Goal: Task Accomplishment & Management: Manage account settings

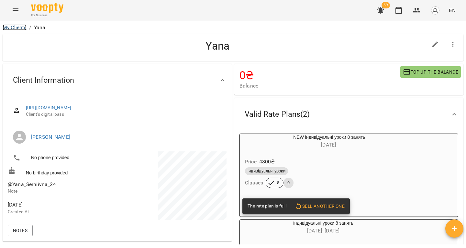
click at [17, 26] on link "My Clients" at bounding box center [15, 27] width 24 height 6
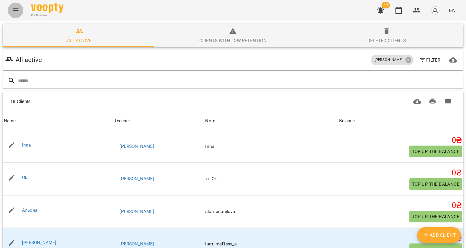
click at [15, 12] on icon "Menu" at bounding box center [16, 10] width 6 height 4
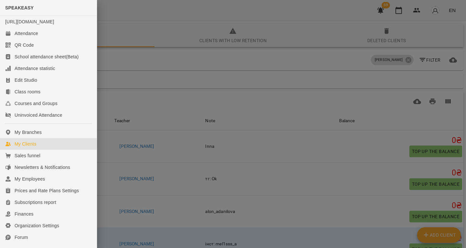
click at [186, 77] on div at bounding box center [233, 124] width 466 height 248
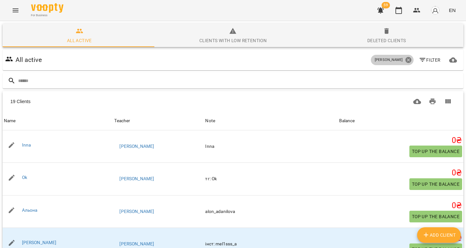
click at [405, 60] on icon at bounding box center [408, 60] width 6 height 6
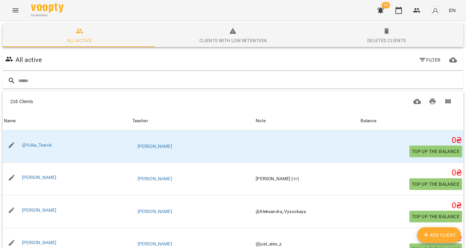
click at [421, 67] on div "Filter" at bounding box center [429, 60] width 29 height 14
click at [422, 65] on button "Filter" at bounding box center [429, 60] width 27 height 12
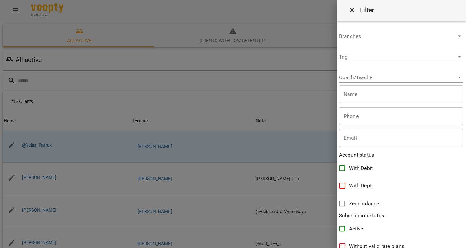
click at [353, 54] on body "For Business 59 EN All active Clients with low retention Deleted clients All ac…" at bounding box center [233, 169] width 466 height 338
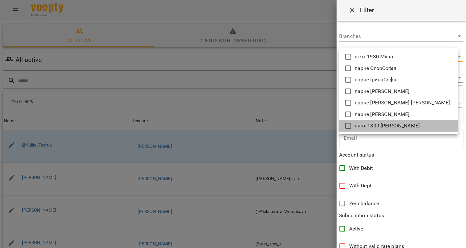
click at [361, 126] on p "пнпт 1800 Артур" at bounding box center [387, 126] width 65 height 8
type input "**********"
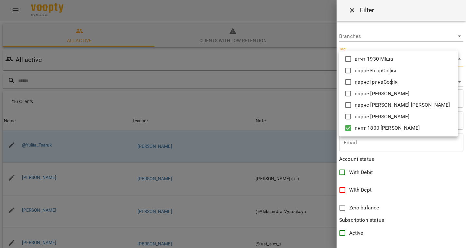
click at [278, 99] on div at bounding box center [233, 124] width 466 height 248
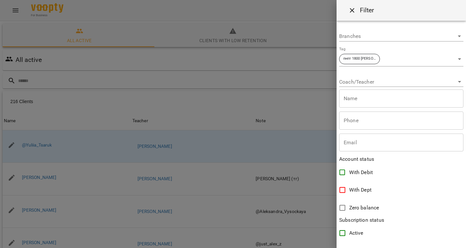
click at [201, 85] on div at bounding box center [233, 124] width 466 height 248
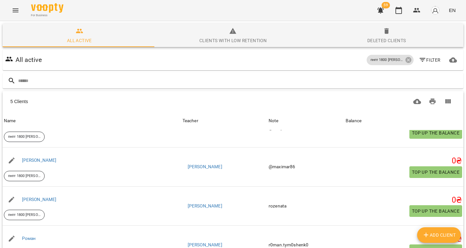
scroll to position [23, 0]
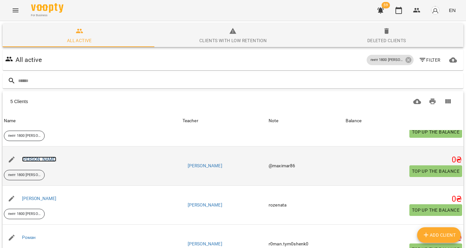
click at [27, 161] on link "[PERSON_NAME]" at bounding box center [39, 158] width 35 height 5
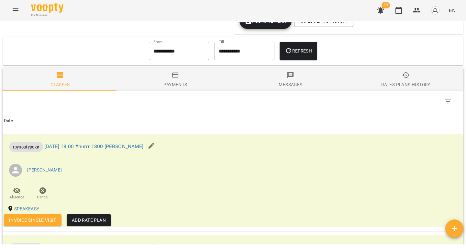
scroll to position [562, 0]
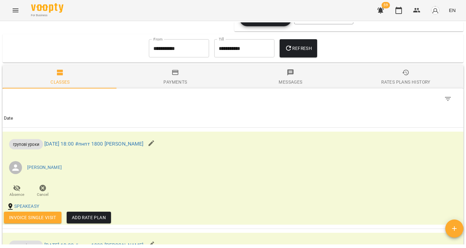
click at [172, 45] on input "**********" at bounding box center [179, 48] width 60 height 18
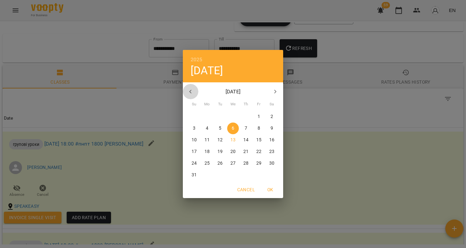
click at [194, 92] on icon "button" at bounding box center [191, 92] width 8 height 8
click at [229, 123] on div "11" at bounding box center [233, 128] width 13 height 12
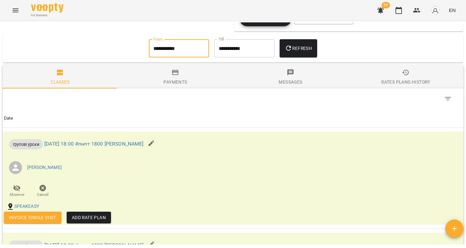
click at [296, 48] on button "Refresh" at bounding box center [299, 48] width 38 height 18
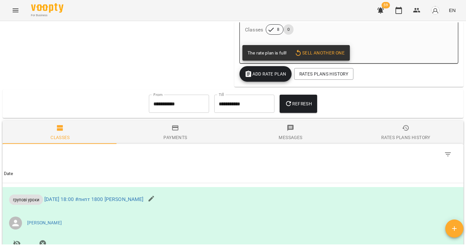
scroll to position [479, 0]
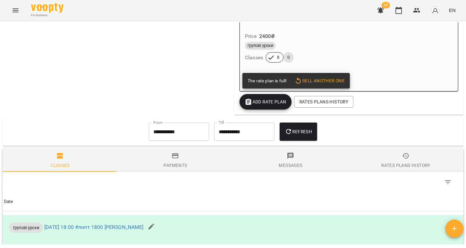
click at [151, 126] on div "**********" at bounding box center [178, 131] width 65 height 23
click at [152, 133] on input "**********" at bounding box center [179, 131] width 60 height 18
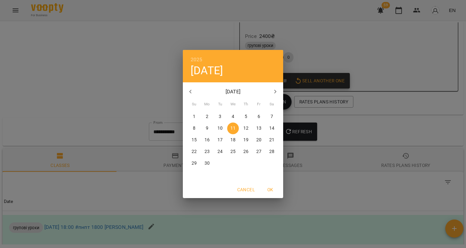
click at [192, 88] on icon "button" at bounding box center [191, 92] width 8 height 8
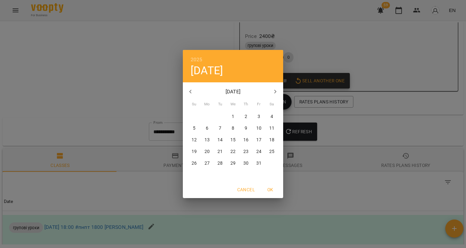
click at [233, 119] on p "1" at bounding box center [233, 116] width 3 height 6
type input "**********"
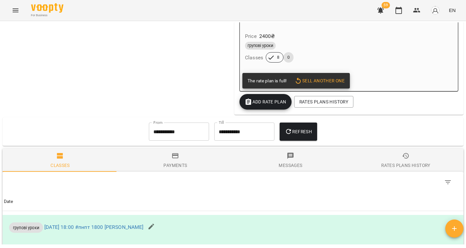
click at [280, 134] on div "Refresh" at bounding box center [298, 131] width 43 height 23
click at [290, 134] on icon "button" at bounding box center [288, 131] width 5 height 5
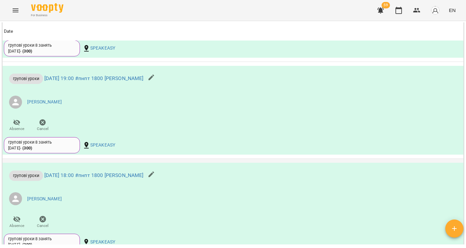
scroll to position [4078, 0]
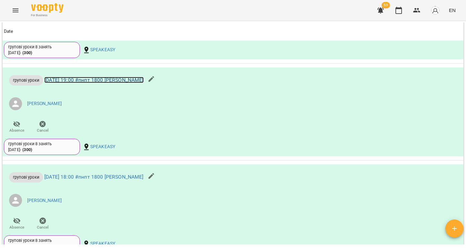
drag, startPoint x: 150, startPoint y: 84, endPoint x: 133, endPoint y: 85, distance: 16.6
click at [133, 83] on link "Mon 30 Jun 2025 19:00 #пнпт 1800 Артур" at bounding box center [93, 80] width 99 height 6
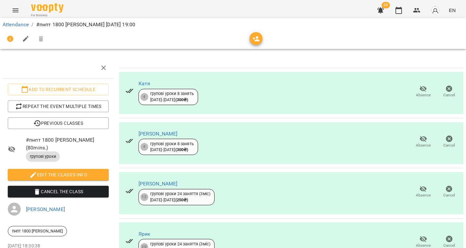
scroll to position [31, 0]
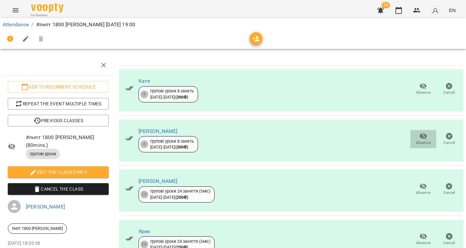
click at [420, 132] on icon "button" at bounding box center [424, 136] width 8 height 8
click at [446, 133] on icon "button" at bounding box center [449, 136] width 6 height 6
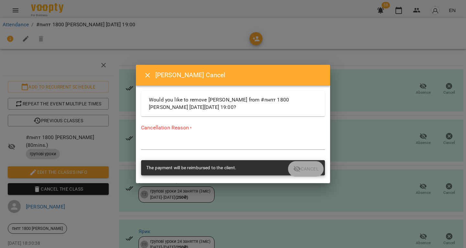
click at [255, 139] on div "Cancellation Reason * *" at bounding box center [233, 138] width 184 height 28
click at [235, 149] on div "*" at bounding box center [233, 144] width 184 height 10
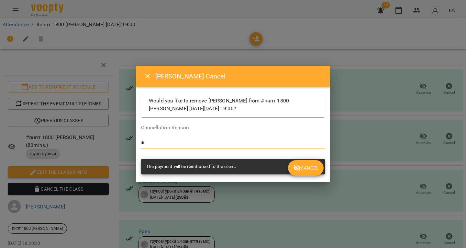
type textarea "*"
click at [310, 163] on button "Cancel" at bounding box center [306, 168] width 36 height 16
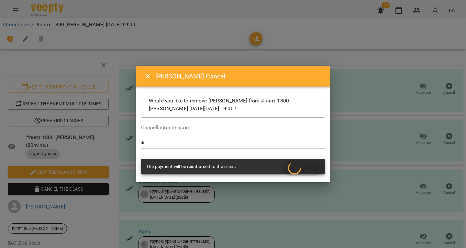
scroll to position [28, 0]
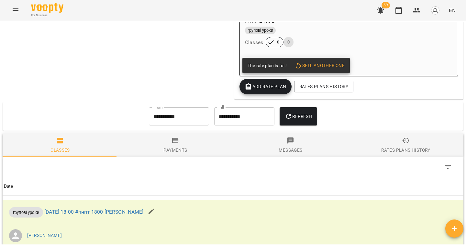
scroll to position [492, 0]
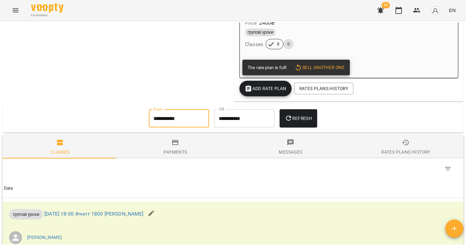
click at [175, 122] on input "**********" at bounding box center [179, 118] width 60 height 18
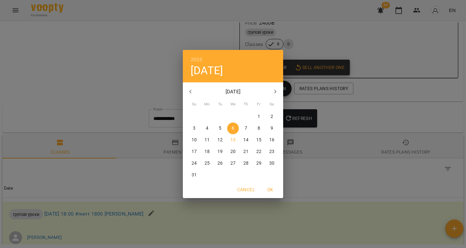
click at [185, 87] on button "button" at bounding box center [191, 92] width 16 height 16
click at [239, 116] on span "2" at bounding box center [233, 116] width 12 height 6
type input "**********"
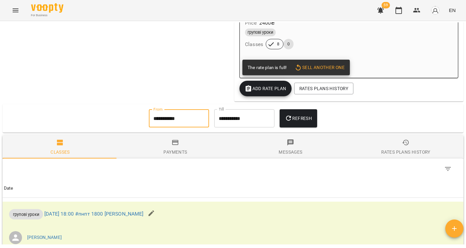
click at [296, 121] on span "Refresh" at bounding box center [298, 118] width 27 height 8
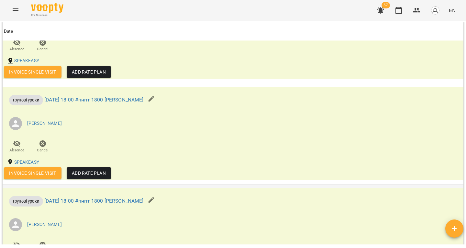
scroll to position [1390, 0]
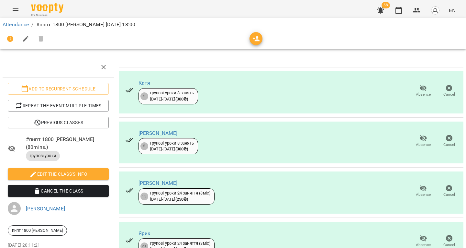
scroll to position [1, 0]
click at [445, 139] on icon "button" at bounding box center [449, 138] width 8 height 8
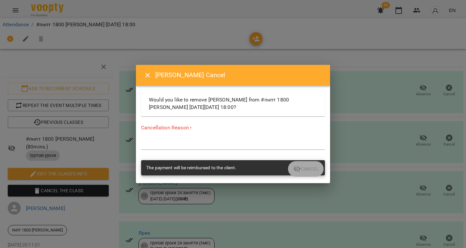
click at [265, 142] on textarea at bounding box center [233, 144] width 184 height 6
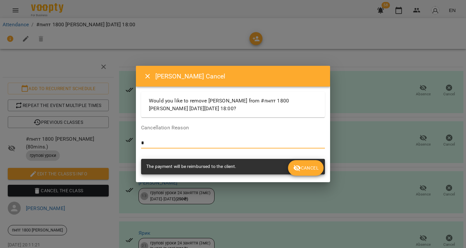
type textarea "*"
click at [307, 173] on button "Cancel" at bounding box center [306, 168] width 36 height 16
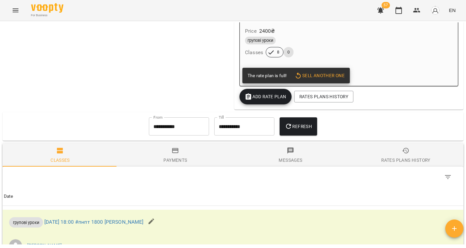
scroll to position [442, 0]
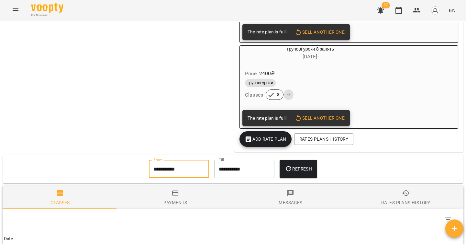
click at [176, 178] on input "**********" at bounding box center [179, 169] width 60 height 18
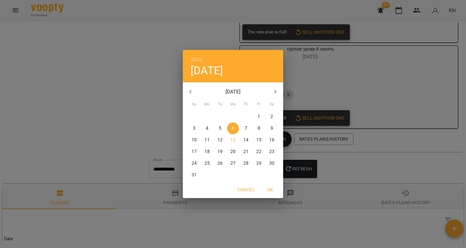
click at [190, 92] on icon "button" at bounding box center [191, 92] width 8 height 8
click at [222, 140] on span "15" at bounding box center [220, 140] width 12 height 6
type input "**********"
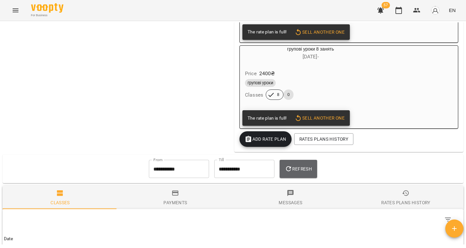
click at [301, 168] on button "Refresh" at bounding box center [299, 169] width 38 height 18
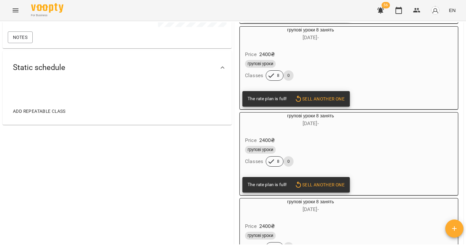
scroll to position [196, 0]
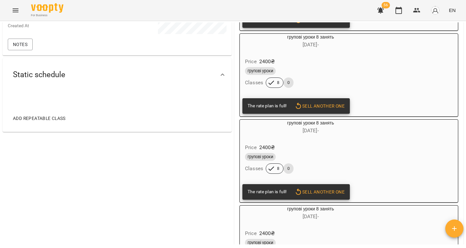
drag, startPoint x: 30, startPoint y: 17, endPoint x: 25, endPoint y: 15, distance: 6.0
click at [25, 15] on div "For Business 56 EN" at bounding box center [233, 10] width 466 height 21
click at [17, 11] on icon "Menu" at bounding box center [16, 10] width 8 height 8
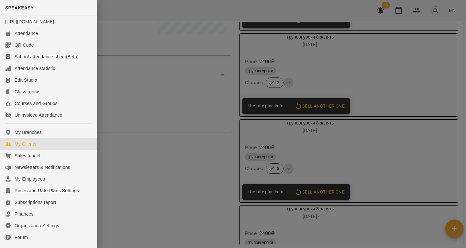
click at [33, 147] on div "My Clients" at bounding box center [26, 143] width 22 height 6
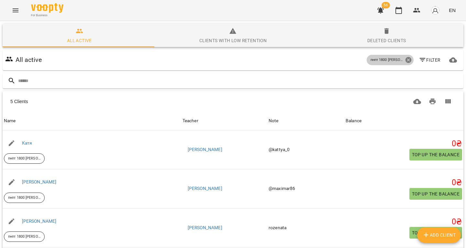
click at [405, 61] on icon at bounding box center [408, 59] width 7 height 7
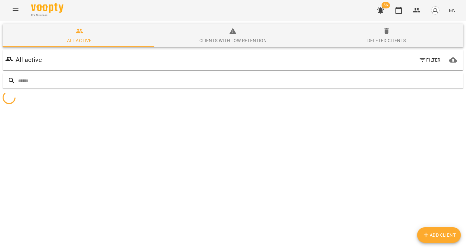
click at [420, 60] on icon "button" at bounding box center [423, 60] width 6 height 4
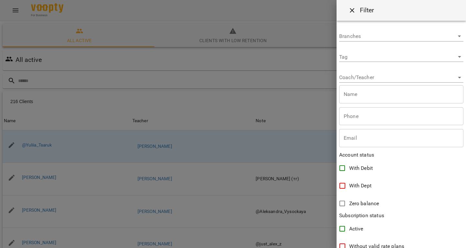
click at [363, 81] on body "For Business 56 EN All active Clients with low retention Deleted clients All ac…" at bounding box center [233, 169] width 466 height 338
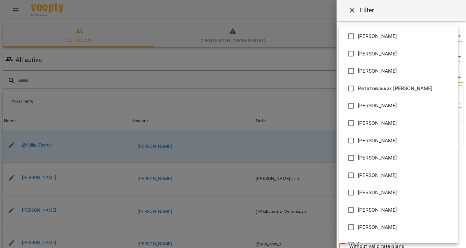
scroll to position [361, 0]
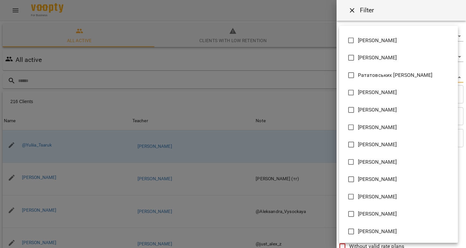
click at [364, 217] on span "Федорчук Марія Вадимівна" at bounding box center [377, 214] width 39 height 8
type input "**********"
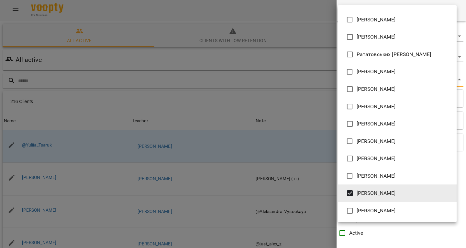
click at [233, 137] on div at bounding box center [233, 124] width 466 height 248
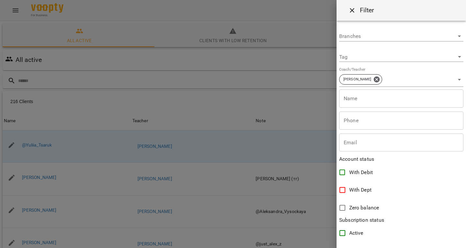
click at [64, 56] on div at bounding box center [233, 124] width 466 height 248
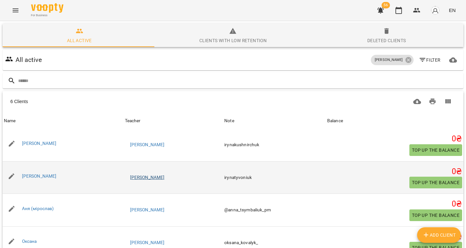
scroll to position [34, 0]
click at [43, 173] on link "[PERSON_NAME]" at bounding box center [39, 175] width 35 height 5
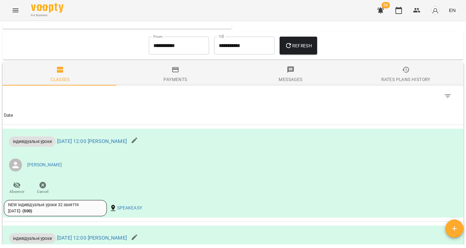
scroll to position [303, 0]
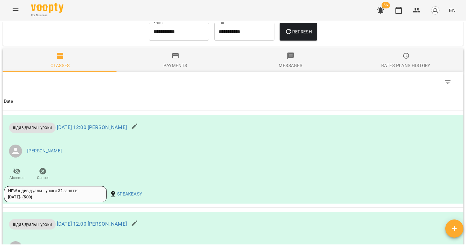
click at [154, 41] on input "**********" at bounding box center [179, 32] width 60 height 18
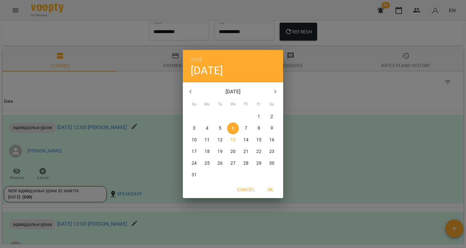
click at [189, 88] on icon "button" at bounding box center [191, 92] width 8 height 8
click at [225, 128] on span "6" at bounding box center [220, 128] width 12 height 6
type input "**********"
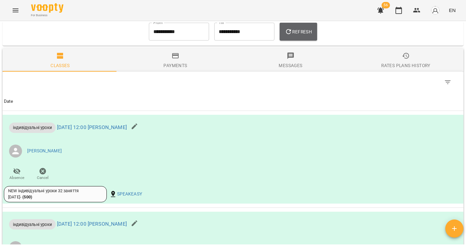
click at [289, 41] on button "Refresh" at bounding box center [299, 32] width 38 height 18
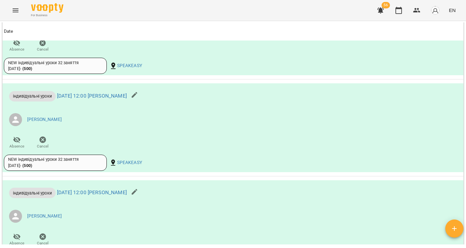
scroll to position [2188, 0]
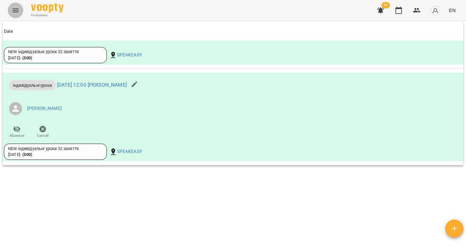
click at [17, 10] on icon "Menu" at bounding box center [16, 10] width 8 height 8
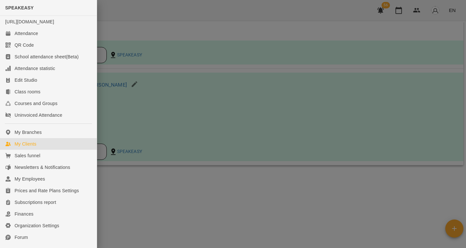
click at [47, 150] on link "My Clients" at bounding box center [48, 144] width 97 height 12
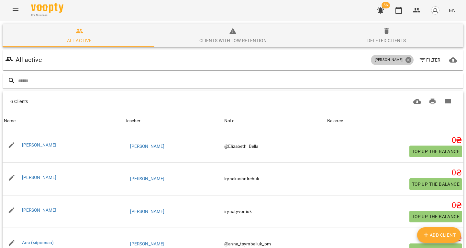
click at [405, 60] on icon at bounding box center [408, 60] width 6 height 6
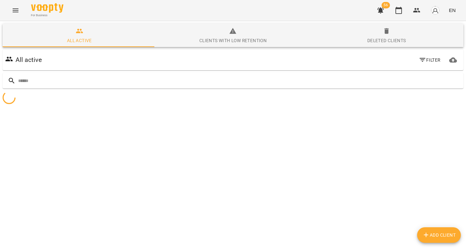
click at [422, 58] on span "Filter" at bounding box center [430, 60] width 22 height 8
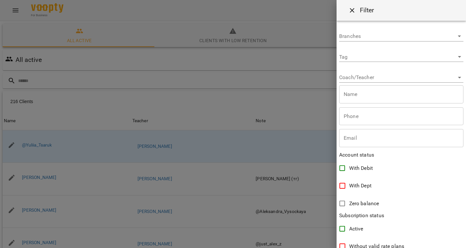
click at [402, 77] on body "For Business 56 EN All active Clients with low retention Deleted clients All ac…" at bounding box center [233, 169] width 466 height 338
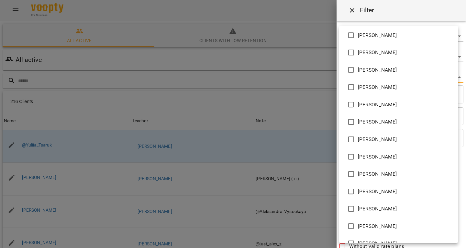
scroll to position [175, 0]
click at [382, 92] on li "[PERSON_NAME]" at bounding box center [398, 87] width 119 height 17
type input "**********"
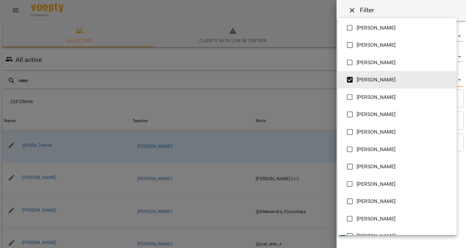
click at [275, 87] on div at bounding box center [233, 124] width 466 height 248
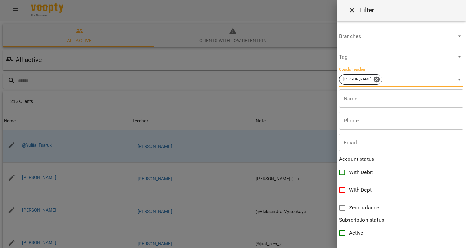
click at [275, 87] on div "Івахненко Дмитро Андрійович Ільницький Ігор Тарасович Бондаренко Катерина Тарас…" at bounding box center [233, 124] width 466 height 248
click at [243, 86] on div at bounding box center [233, 124] width 466 height 248
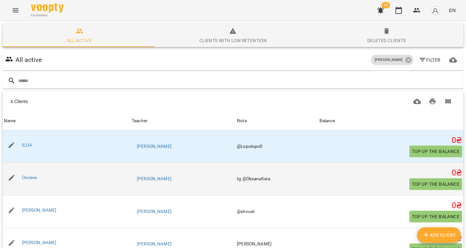
scroll to position [52, 0]
click at [35, 174] on link "Оксана" at bounding box center [29, 176] width 15 height 5
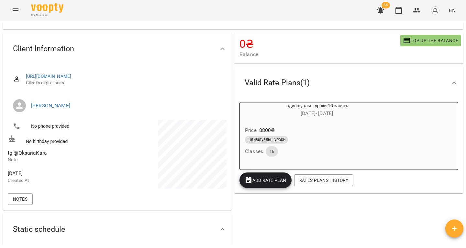
scroll to position [30, 0]
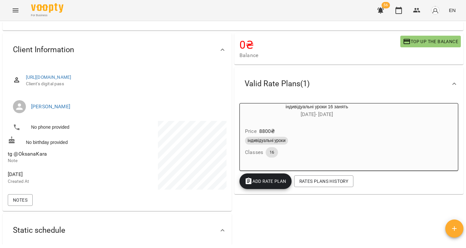
click at [307, 137] on div "індивідуальні уроки" at bounding box center [317, 140] width 146 height 10
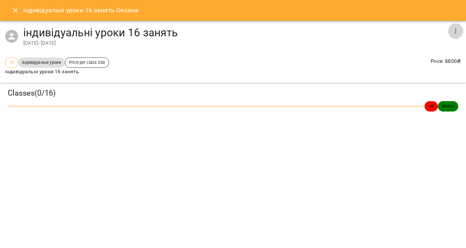
click at [460, 31] on button "button" at bounding box center [456, 31] width 16 height 16
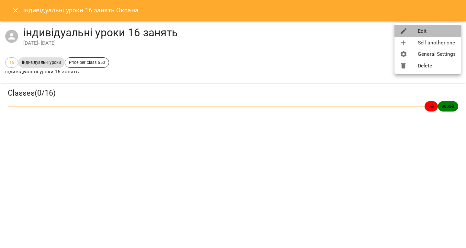
click at [427, 33] on li "Edit" at bounding box center [428, 31] width 66 height 12
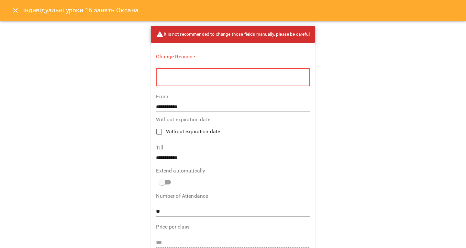
click at [197, 78] on textarea at bounding box center [233, 77] width 145 height 6
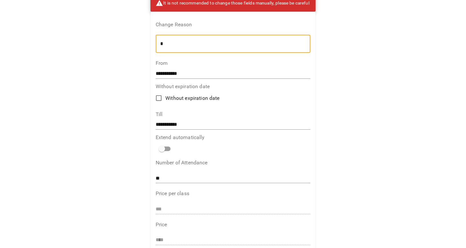
scroll to position [31, 0]
type textarea "*"
click at [164, 175] on input "**" at bounding box center [233, 178] width 155 height 10
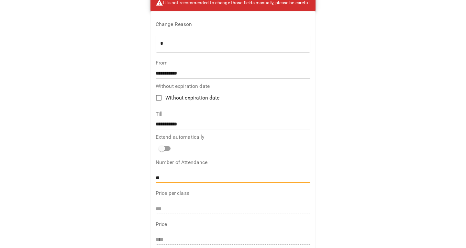
click at [164, 175] on input "**" at bounding box center [233, 178] width 155 height 10
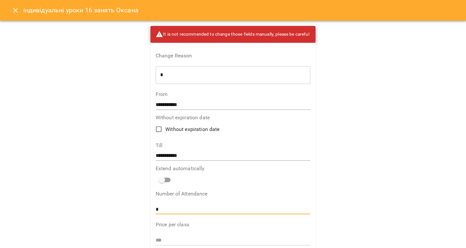
type input "*"
click at [18, 8] on icon "Close" at bounding box center [16, 10] width 8 height 8
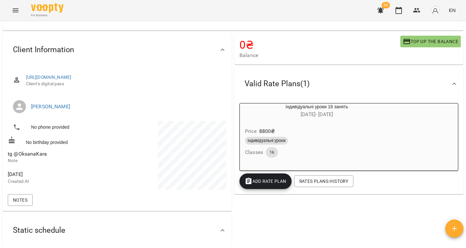
click at [425, 134] on div "індивідуальні уроки 16 занять [DATE] - [DATE] Price 8800 ₴ індивідуальні уроки …" at bounding box center [349, 137] width 219 height 68
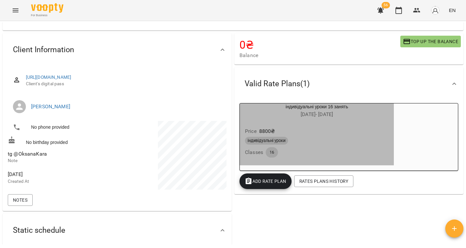
click at [392, 117] on h6 "[DATE] - [DATE]" at bounding box center [317, 114] width 154 height 9
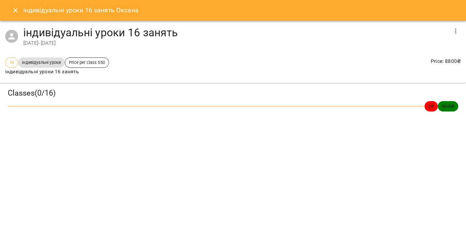
click at [456, 34] on icon "button" at bounding box center [456, 31] width 8 height 8
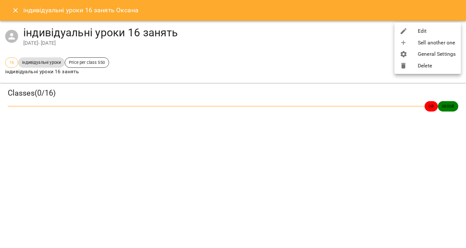
click at [429, 65] on li "Delete" at bounding box center [428, 66] width 66 height 12
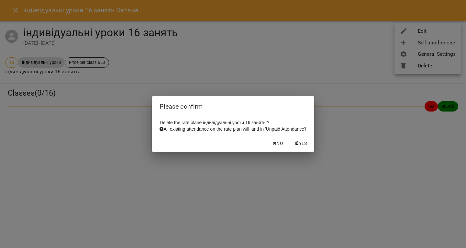
click at [307, 147] on span "Yes" at bounding box center [303, 143] width 8 height 8
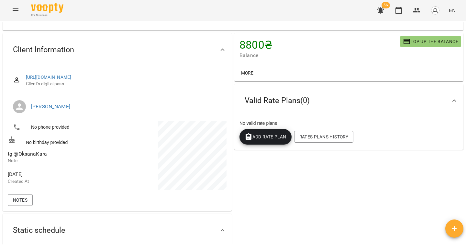
click at [264, 132] on button "Add Rate plan" at bounding box center [266, 137] width 52 height 16
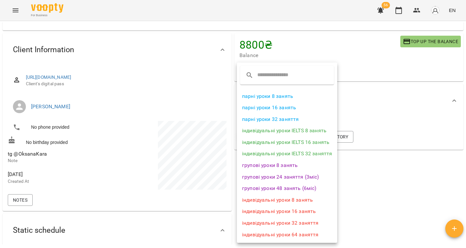
click at [284, 199] on li "індивідуальні уроки 8 занять" at bounding box center [287, 200] width 100 height 12
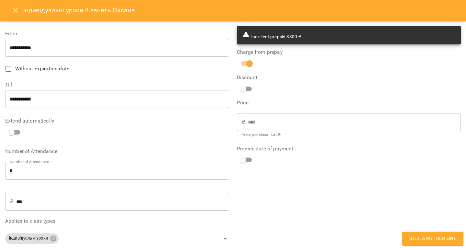
click at [69, 196] on input "***" at bounding box center [122, 201] width 213 height 18
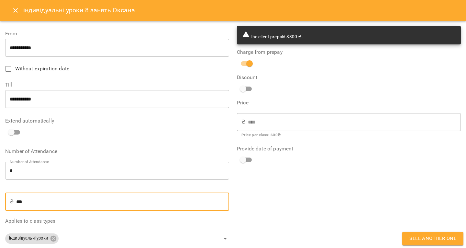
click at [69, 196] on input "***" at bounding box center [122, 201] width 213 height 18
type input "*"
type input "**"
type input "***"
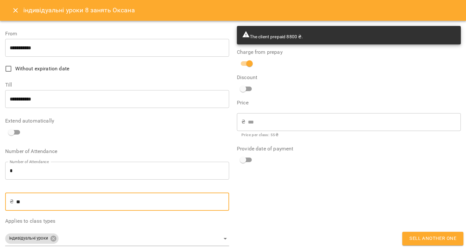
type input "***"
type input "****"
type input "***"
click at [422, 241] on span "Sell another one" at bounding box center [432, 238] width 47 height 8
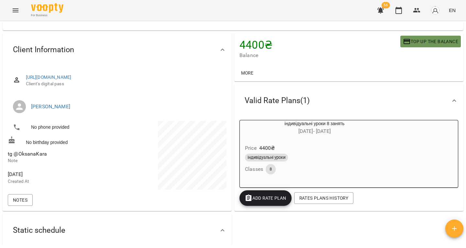
click at [403, 39] on icon "button" at bounding box center [407, 42] width 8 height 8
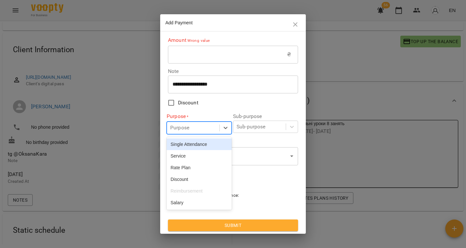
click at [197, 127] on div "Purpose" at bounding box center [193, 128] width 52 height 12
click at [200, 128] on div "Purpose" at bounding box center [193, 128] width 52 height 12
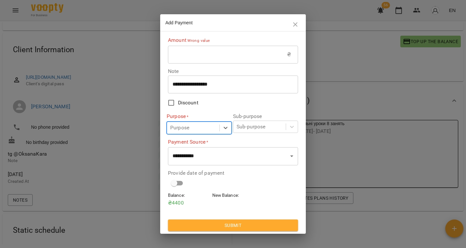
click at [186, 131] on div "Purpose" at bounding box center [179, 128] width 19 height 8
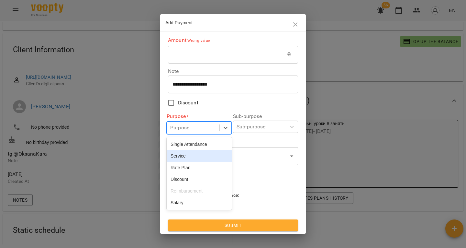
click at [185, 151] on div "Service" at bounding box center [199, 156] width 65 height 12
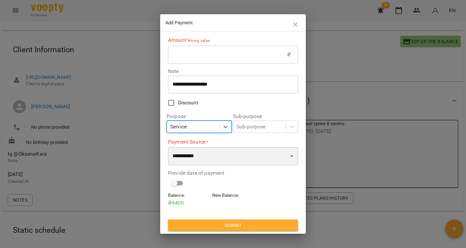
click at [186, 161] on select "**********" at bounding box center [233, 156] width 130 height 18
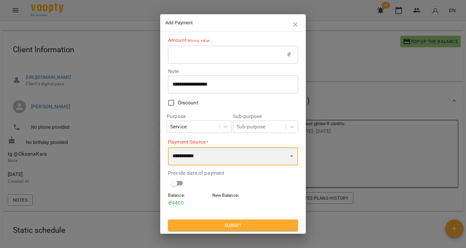
select select "****"
click at [168, 147] on select "**********" at bounding box center [233, 156] width 130 height 18
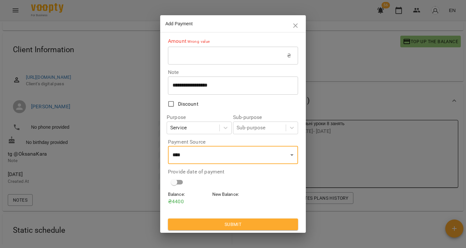
click at [200, 58] on input "text" at bounding box center [227, 56] width 119 height 18
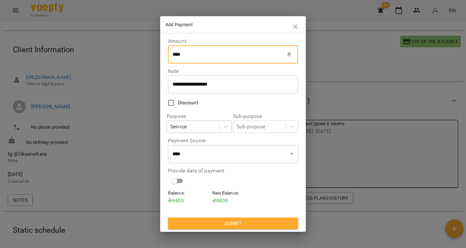
type input "****"
click at [190, 130] on div "Service" at bounding box center [193, 127] width 52 height 12
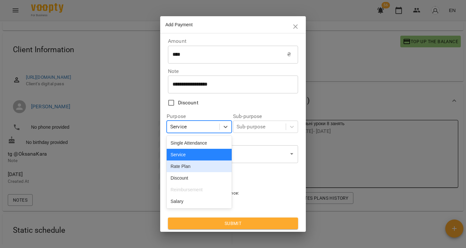
click at [187, 171] on div "Rate Plan" at bounding box center [199, 166] width 65 height 12
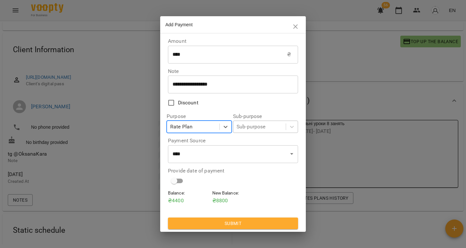
click at [250, 122] on div "Sub-purpose" at bounding box center [259, 127] width 52 height 12
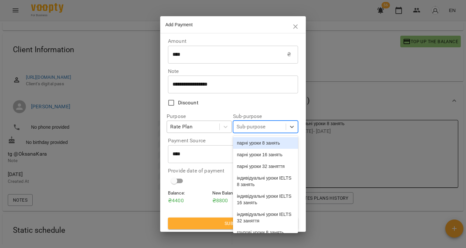
click at [208, 125] on div "Rate Plan" at bounding box center [193, 127] width 52 height 12
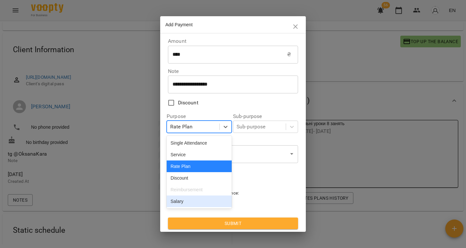
click at [189, 207] on div "Salary" at bounding box center [199, 201] width 65 height 12
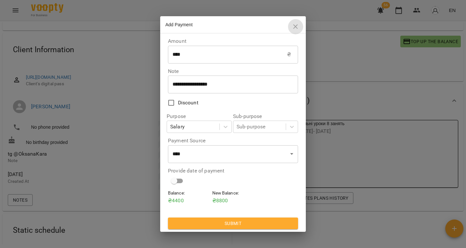
click at [295, 28] on icon "button" at bounding box center [296, 27] width 8 height 8
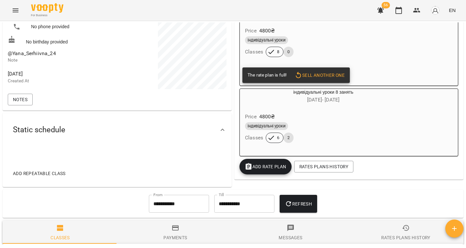
scroll to position [131, 0]
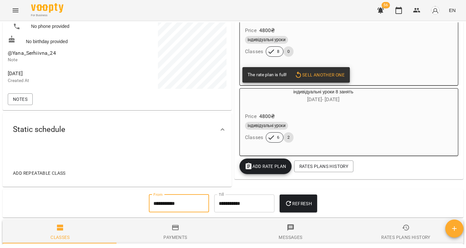
click at [168, 203] on input "**********" at bounding box center [179, 203] width 60 height 18
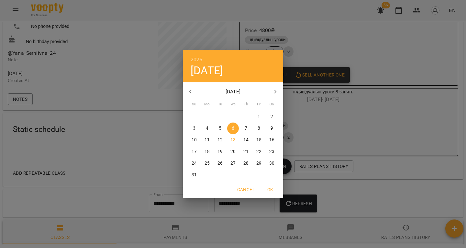
click at [189, 87] on button "button" at bounding box center [191, 92] width 16 height 16
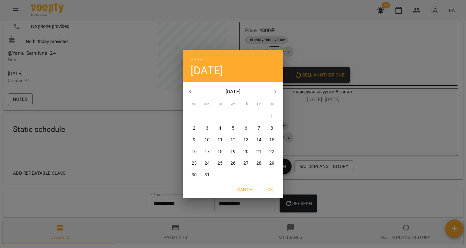
click at [189, 87] on button "button" at bounding box center [191, 92] width 16 height 16
click at [179, 97] on div "2025 Wed, Aug 6 January 2025 Su Mo Tu We Th Fr Sa 29 30 31 1 2 3 4 5 6 7 8 9 10…" at bounding box center [233, 124] width 466 height 248
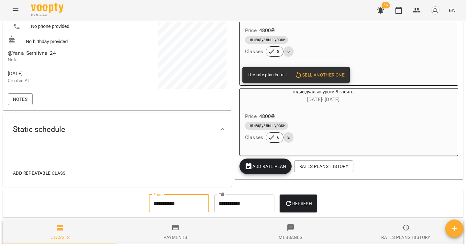
scroll to position [0, 0]
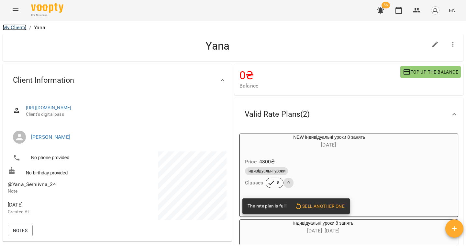
click at [17, 29] on link "My Clients" at bounding box center [15, 27] width 24 height 6
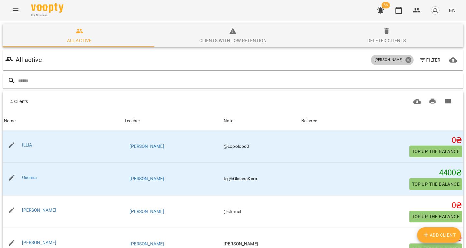
click at [405, 62] on icon at bounding box center [408, 60] width 6 height 6
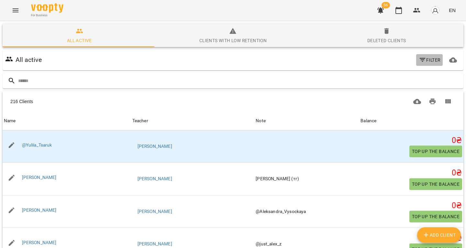
click at [427, 62] on span "Filter" at bounding box center [430, 60] width 22 height 8
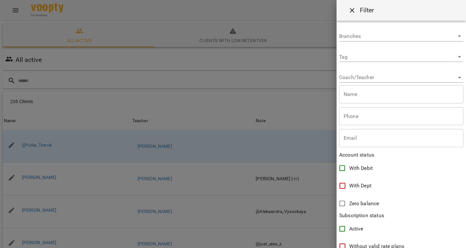
click at [311, 72] on div at bounding box center [233, 124] width 466 height 248
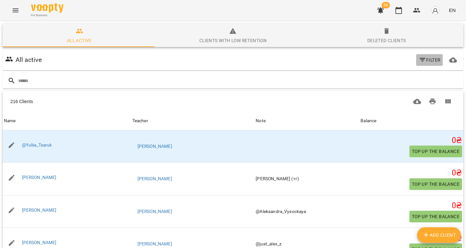
click at [419, 62] on icon "button" at bounding box center [423, 60] width 8 height 8
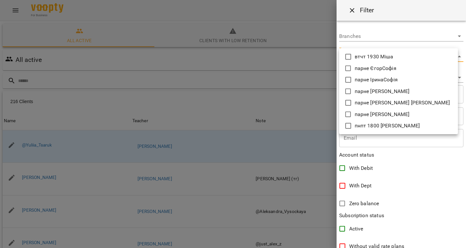
click at [361, 55] on body "For Business 56 EN All active Clients with low retention Deleted clients All ac…" at bounding box center [233, 169] width 466 height 338
click at [356, 126] on p "пнпт 1800 [PERSON_NAME]" at bounding box center [387, 126] width 65 height 8
type input "**********"
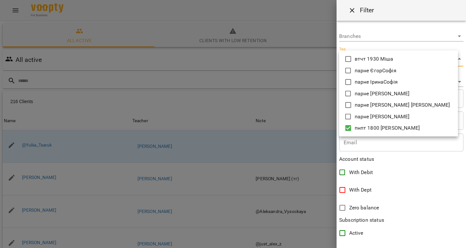
click at [290, 89] on div at bounding box center [233, 124] width 466 height 248
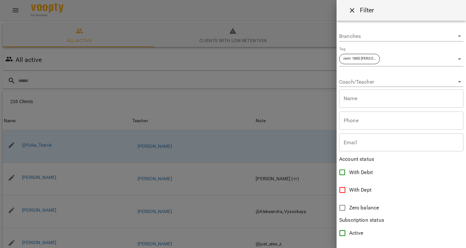
click at [272, 79] on div at bounding box center [233, 124] width 466 height 248
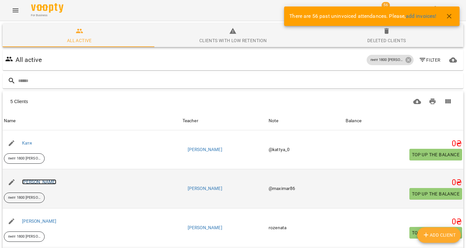
click at [30, 182] on link "[PERSON_NAME]" at bounding box center [39, 181] width 35 height 5
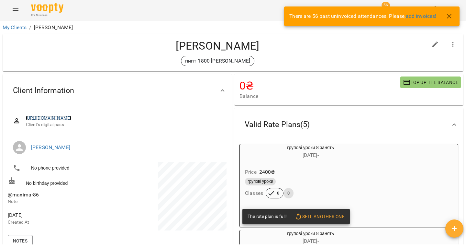
click at [72, 119] on link "[URL][DOMAIN_NAME]" at bounding box center [49, 117] width 46 height 5
click at [10, 3] on div "For Business 56 EN" at bounding box center [233, 10] width 466 height 21
click at [16, 9] on icon "Menu" at bounding box center [16, 10] width 6 height 4
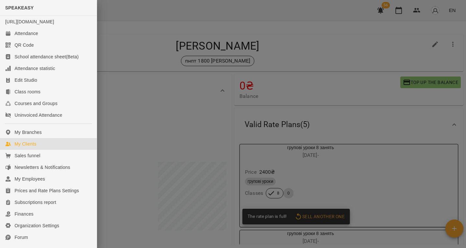
click at [38, 149] on link "My Clients" at bounding box center [48, 144] width 97 height 12
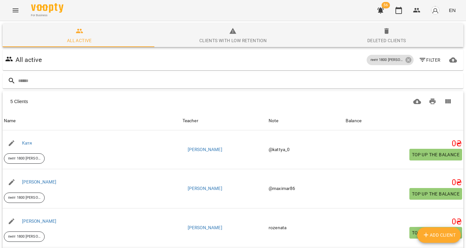
click at [20, 7] on button "Menu" at bounding box center [16, 11] width 16 height 16
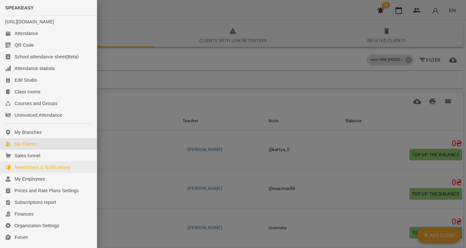
scroll to position [68, 0]
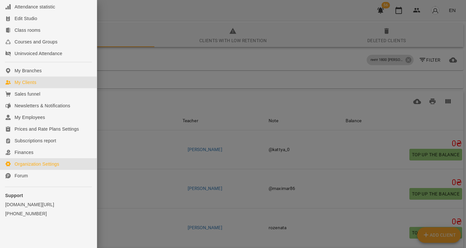
click at [31, 162] on div "Organization Settings" at bounding box center [37, 164] width 45 height 6
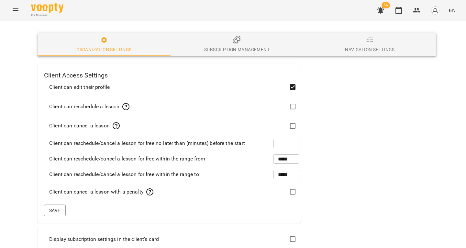
click at [218, 41] on span "Subscription management" at bounding box center [236, 44] width 125 height 17
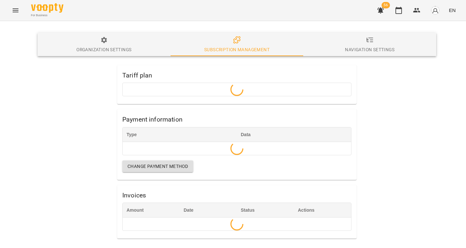
click at [149, 166] on span "Change payment method" at bounding box center [158, 166] width 61 height 8
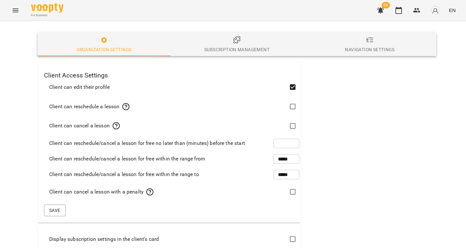
click at [220, 49] on div "Subscription management" at bounding box center [236, 50] width 65 height 8
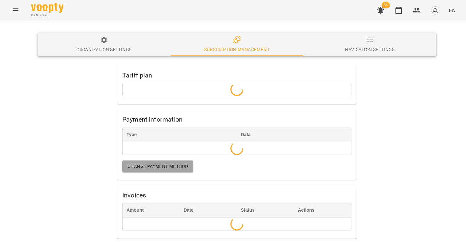
click at [146, 167] on span "Change payment method" at bounding box center [158, 166] width 61 height 8
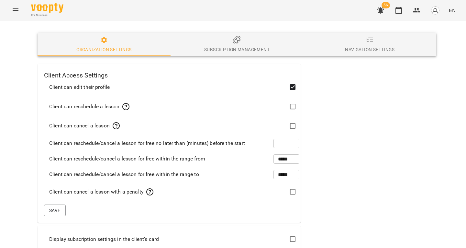
click at [230, 40] on span "Subscription management" at bounding box center [236, 44] width 125 height 17
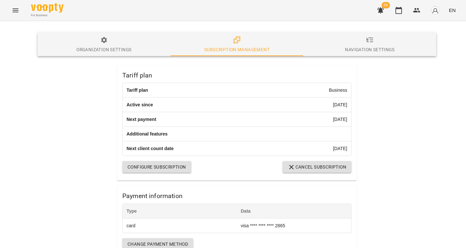
click at [156, 171] on span "Configure subscription" at bounding box center [157, 167] width 59 height 8
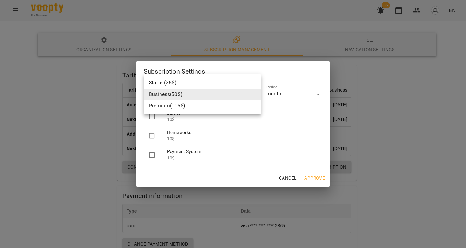
click at [189, 91] on body "For Business 56 EN Organization Settings Subscription management Navigation Set…" at bounding box center [233, 193] width 466 height 387
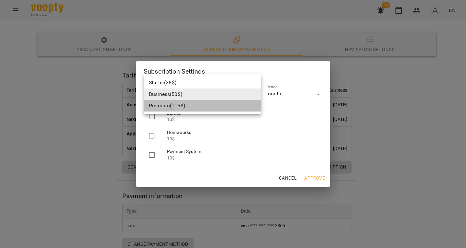
click at [179, 106] on li "Premium ( 115 $)" at bounding box center [203, 106] width 118 height 12
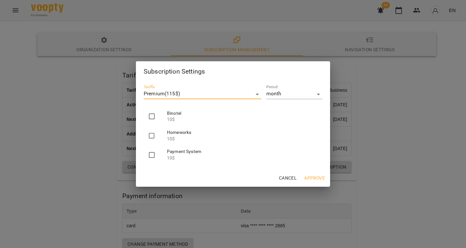
click at [180, 98] on body "For Business 56 EN Organization Settings Subscription management Navigation Set…" at bounding box center [233, 193] width 466 height 387
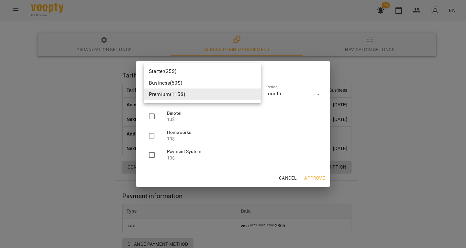
click at [166, 82] on li "Business ( 50 $)" at bounding box center [203, 83] width 118 height 12
type input "********"
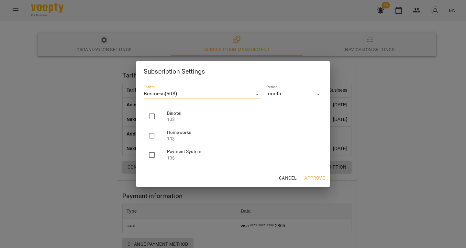
click at [392, 86] on div "Subscription Settings Tariffs Business ( 50 $) ******** Period month ***** Bino…" at bounding box center [233, 124] width 466 height 248
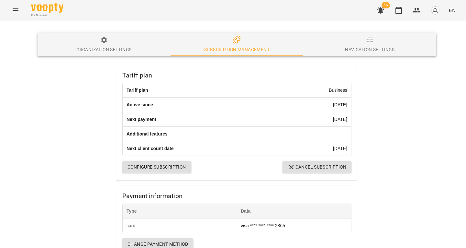
click at [149, 171] on span "Configure subscription" at bounding box center [157, 167] width 59 height 8
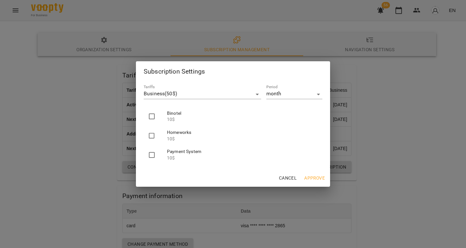
click at [388, 142] on div "Subscription Settings Tariffs Business ( 50 $) ******** Period month ***** Bino…" at bounding box center [233, 124] width 466 height 248
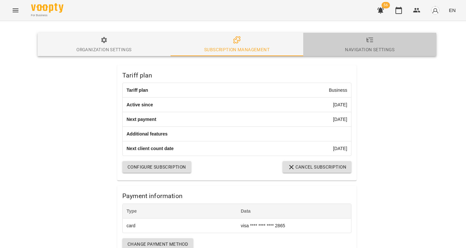
click at [398, 51] on span "Navigation Settings" at bounding box center [369, 44] width 125 height 17
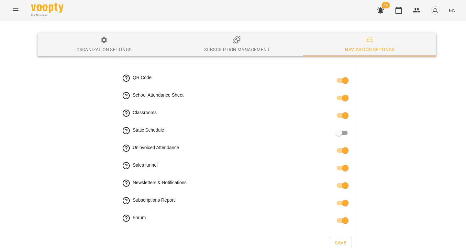
click at [98, 53] on div "Organization Settings" at bounding box center [103, 50] width 55 height 8
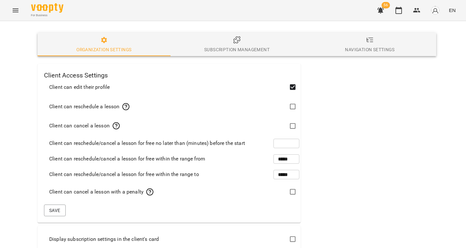
click at [212, 49] on div "Subscription management" at bounding box center [236, 50] width 65 height 8
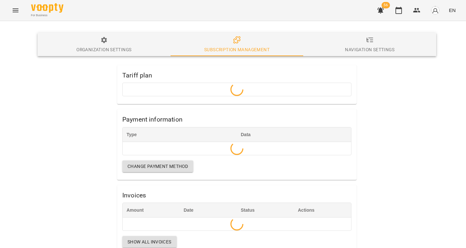
click at [3, 14] on div "For Business 56 EN" at bounding box center [233, 10] width 466 height 21
click at [22, 17] on div "For Business 56 EN" at bounding box center [233, 10] width 466 height 21
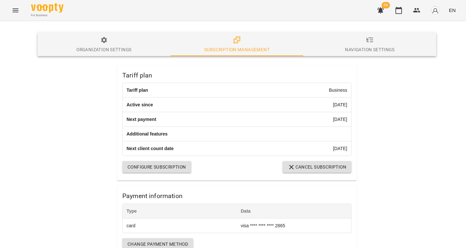
click at [19, 15] on button "Menu" at bounding box center [16, 11] width 16 height 16
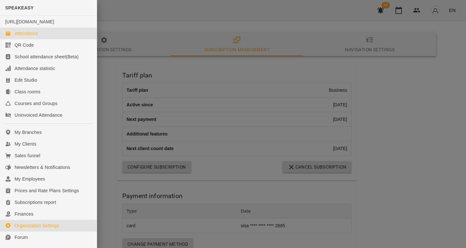
click at [32, 39] on link "Attendance" at bounding box center [48, 34] width 97 height 12
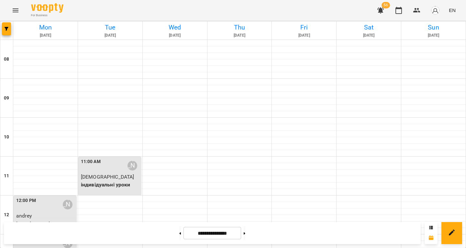
scroll to position [0, 0]
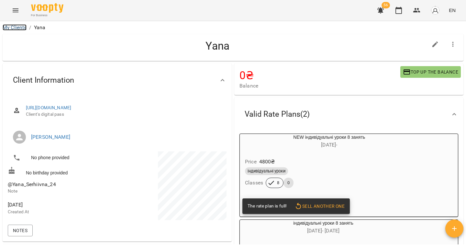
click at [5, 27] on link "My Clients" at bounding box center [15, 27] width 24 height 6
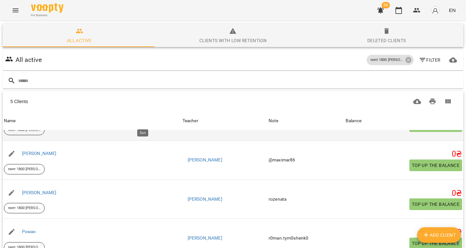
scroll to position [29, 0]
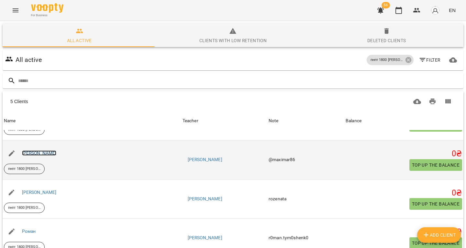
click at [33, 153] on link "[PERSON_NAME]" at bounding box center [39, 152] width 35 height 5
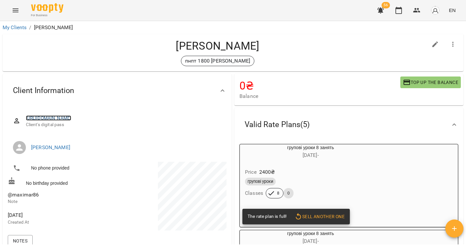
click at [72, 119] on link "[URL][DOMAIN_NAME]" at bounding box center [49, 117] width 46 height 5
